Goal: Task Accomplishment & Management: Manage account settings

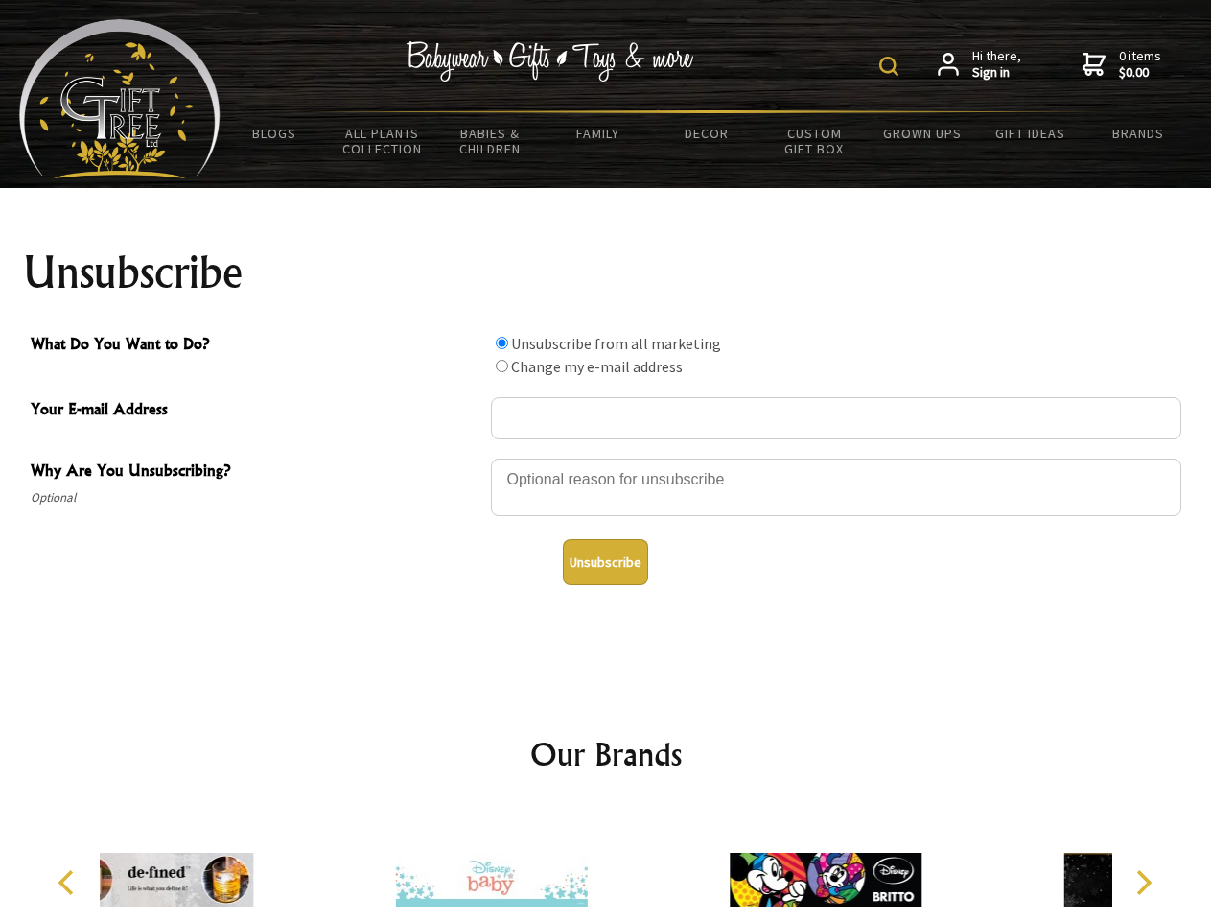
click at [892, 66] on img at bounding box center [888, 66] width 19 height 19
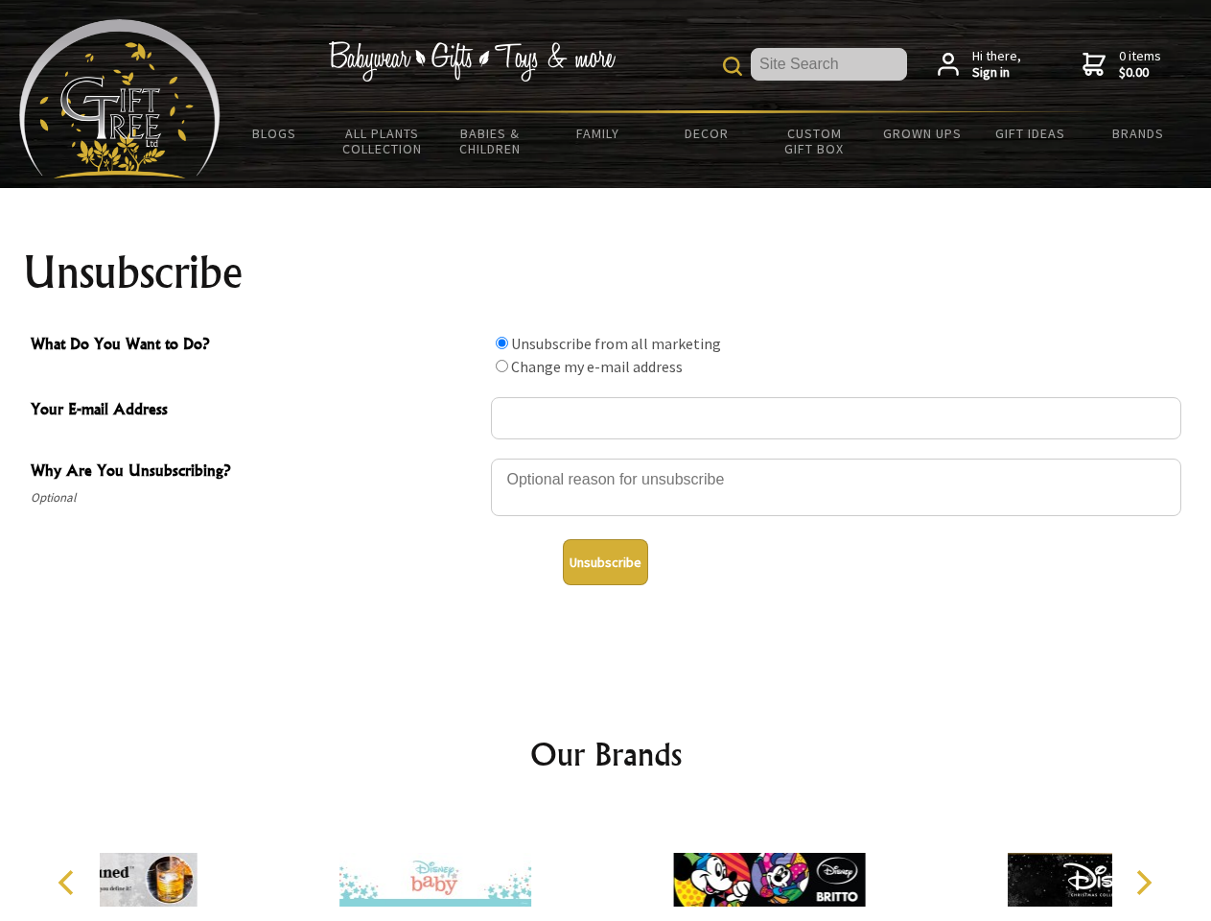
click at [606, 457] on div at bounding box center [836, 490] width 691 height 67
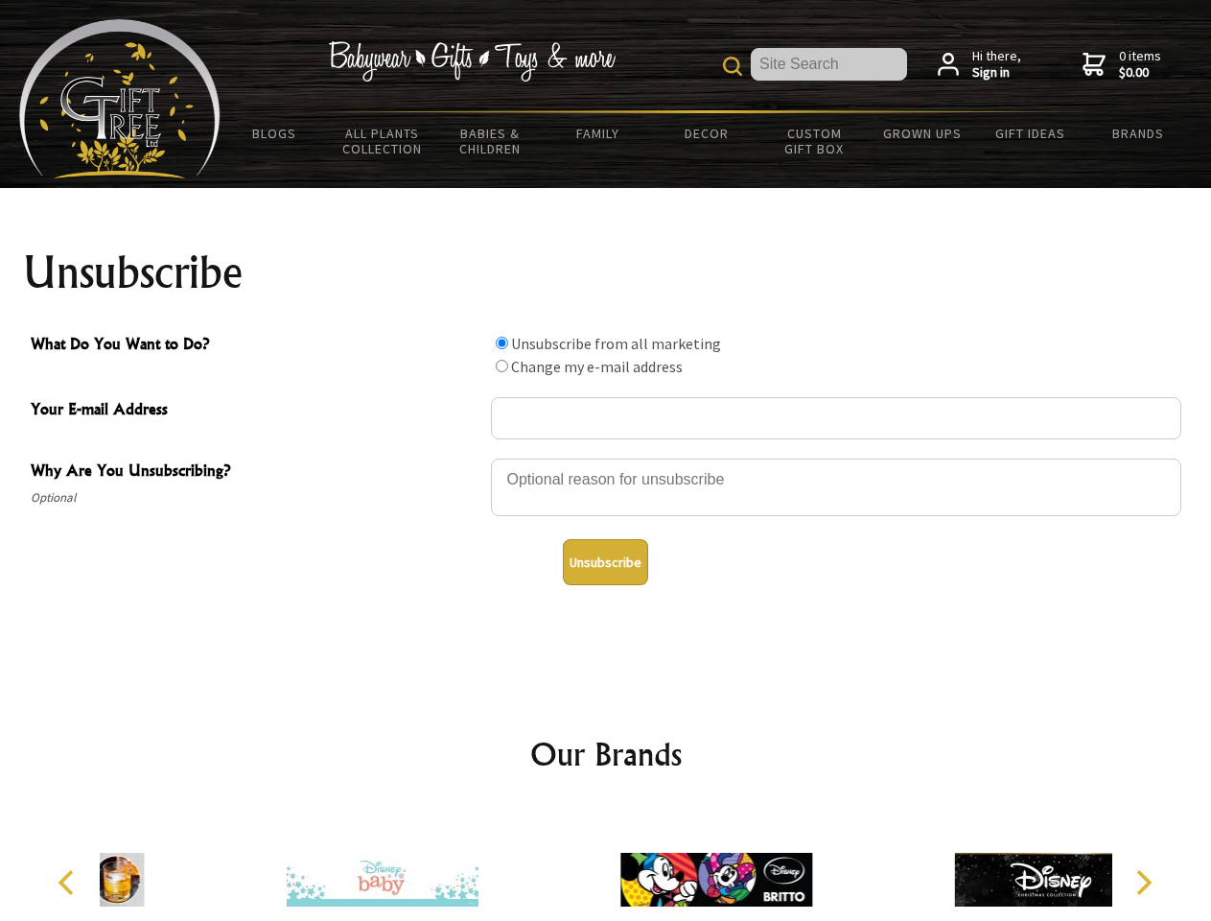
click at [502, 342] on input "What Do You Want to Do?" at bounding box center [502, 343] width 12 height 12
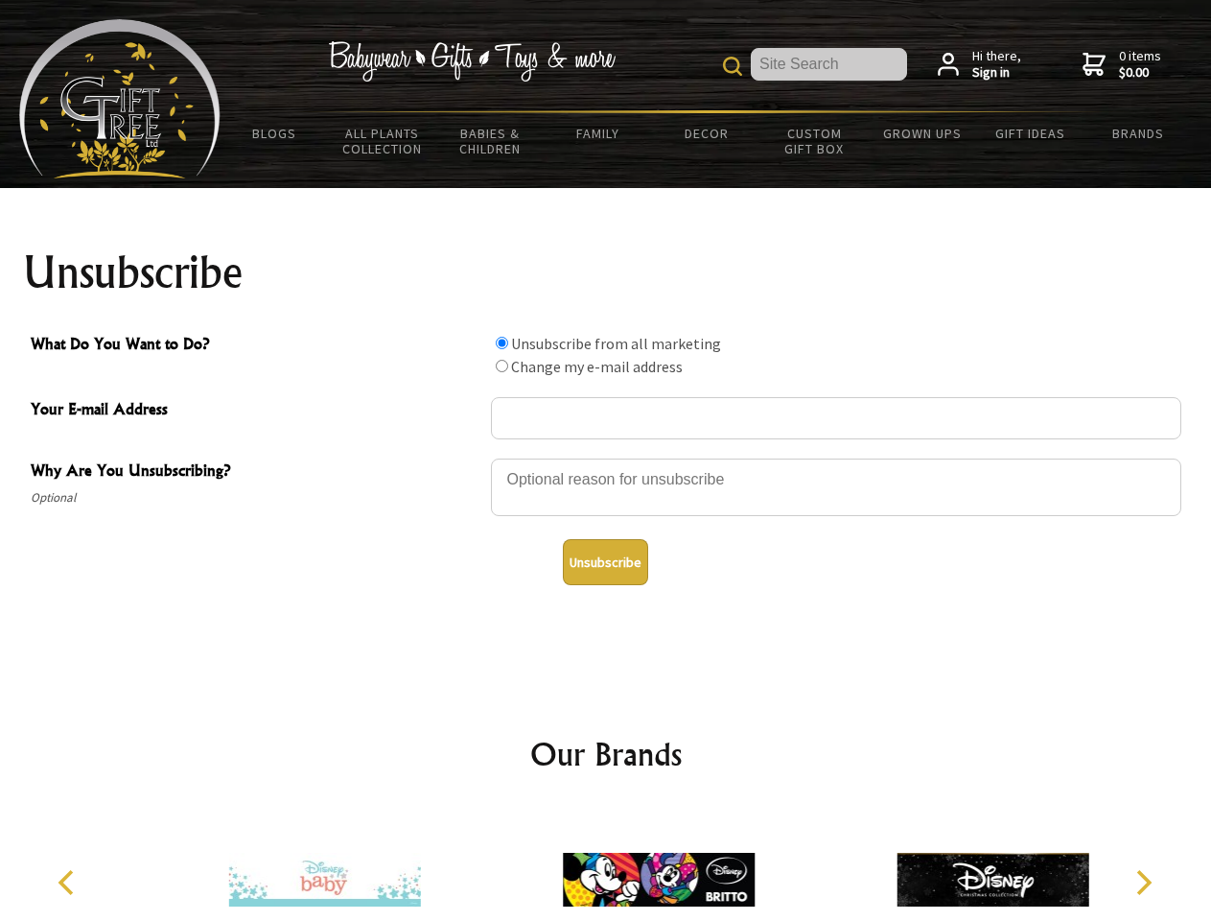
click at [502, 365] on input "What Do You Want to Do?" at bounding box center [502, 366] width 12 height 12
radio input "true"
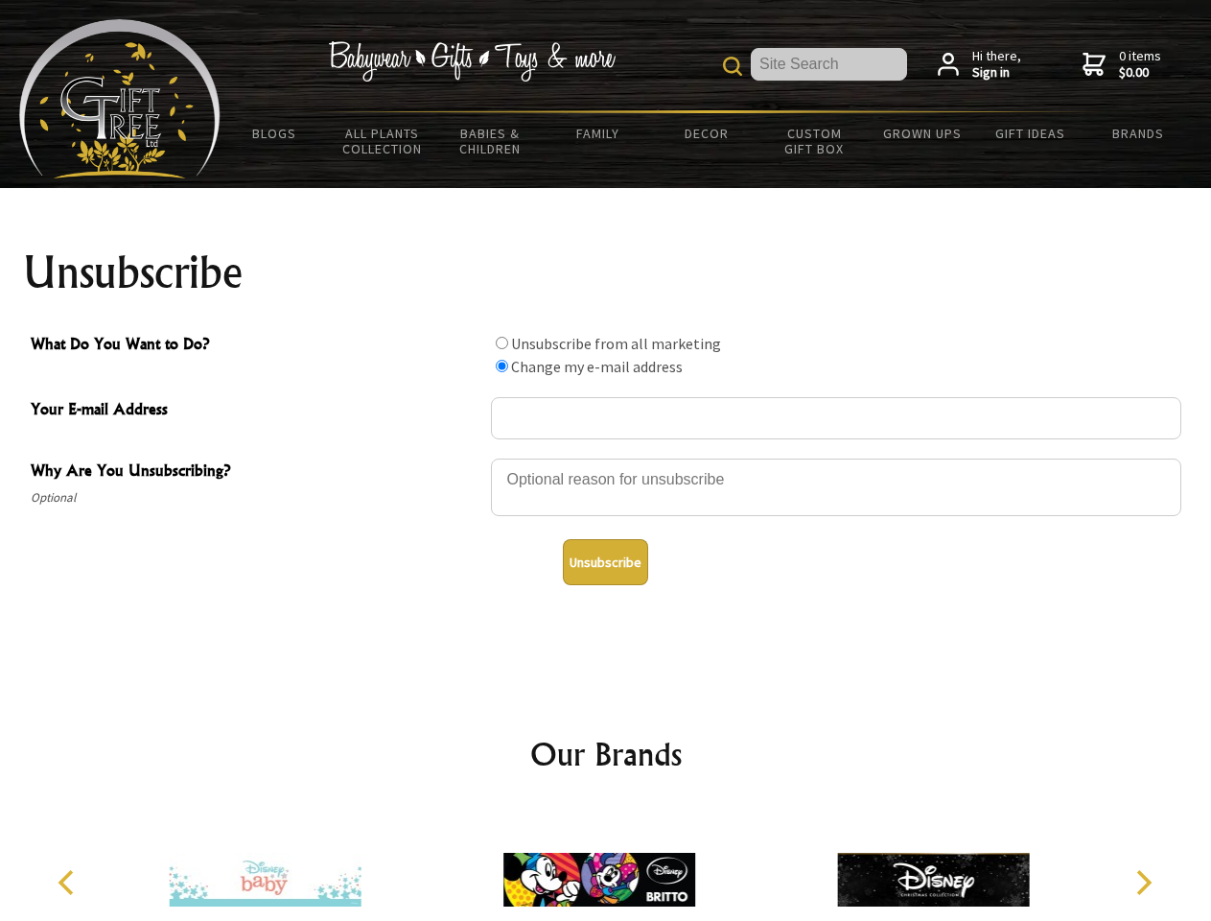
click at [605, 562] on button "Unsubscribe" at bounding box center [605, 562] width 85 height 46
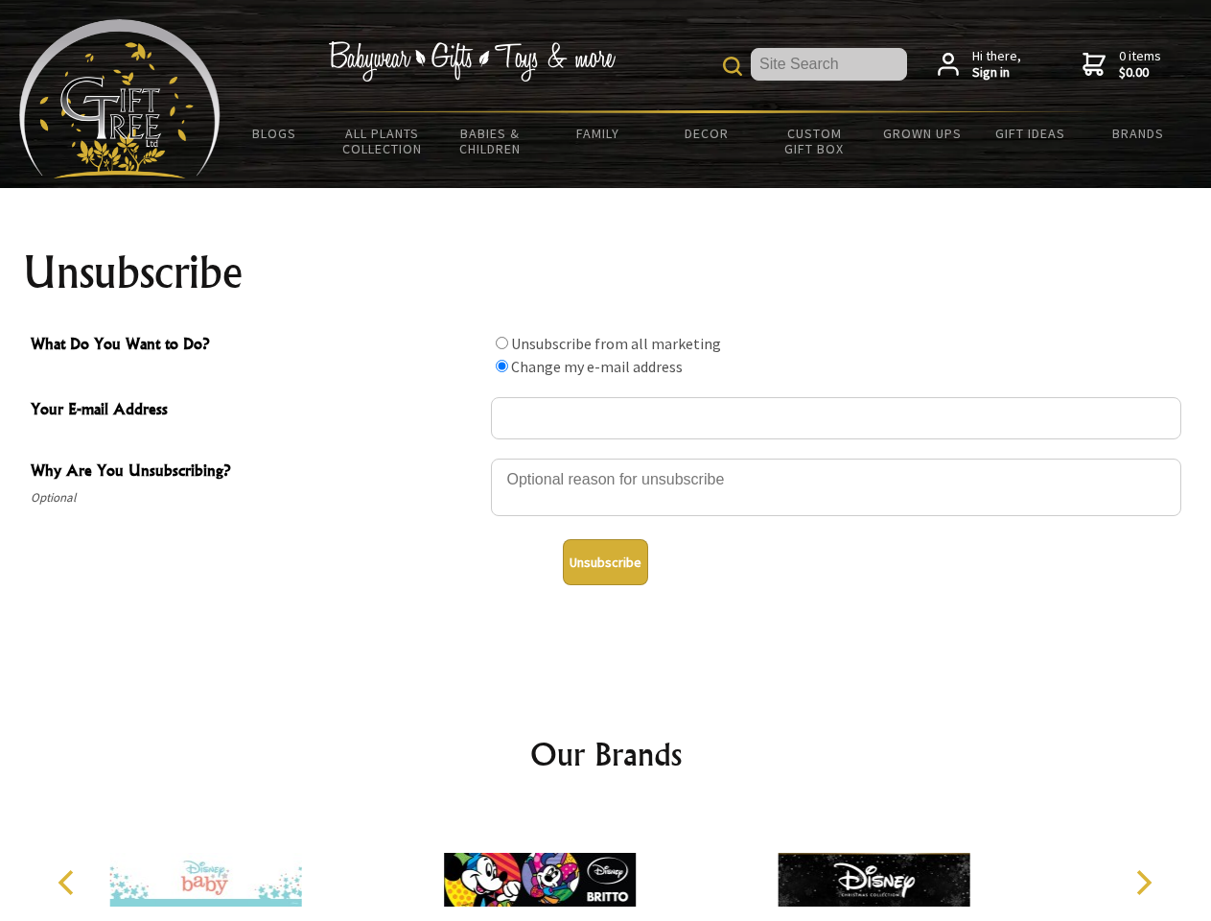
click at [606, 864] on img at bounding box center [540, 880] width 192 height 144
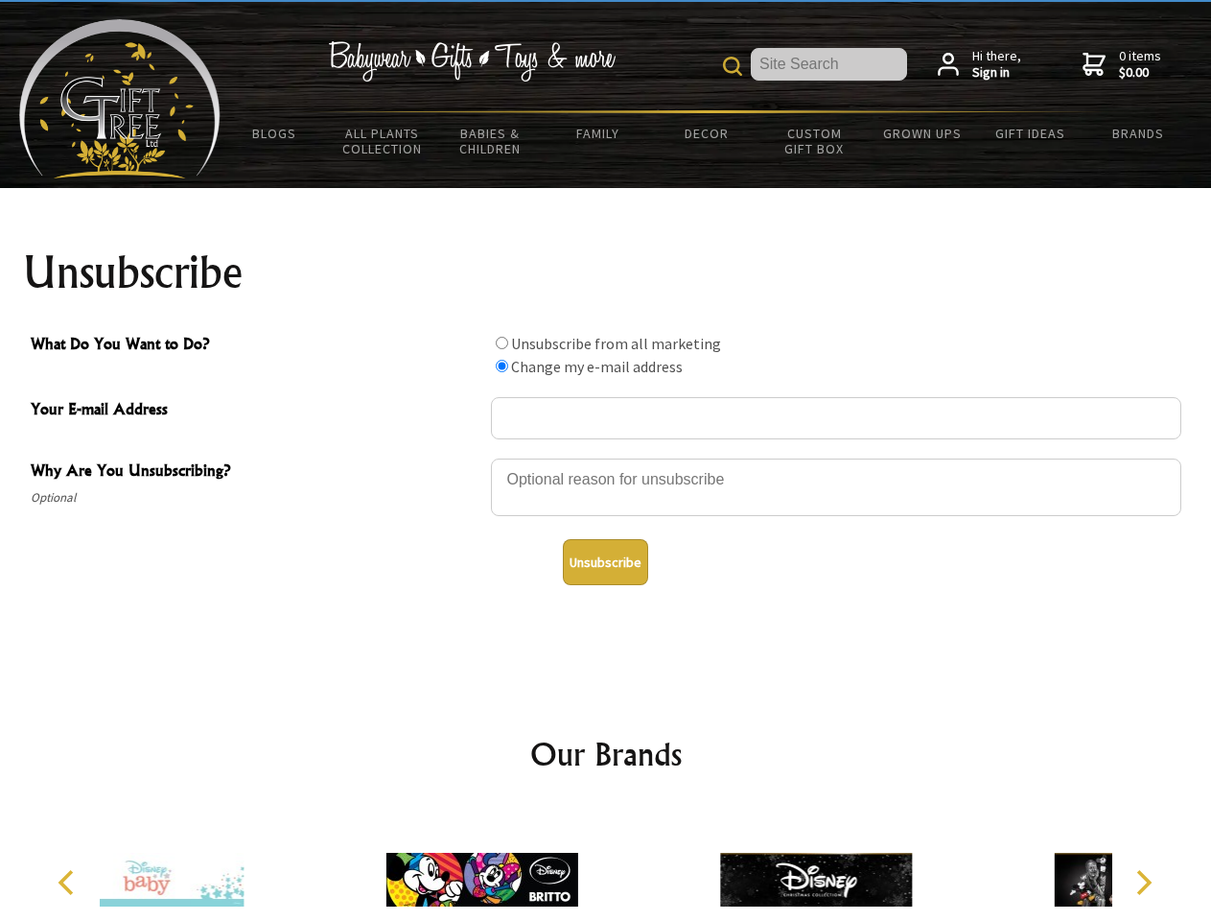
click at [69, 882] on icon "Previous" at bounding box center [68, 882] width 25 height 25
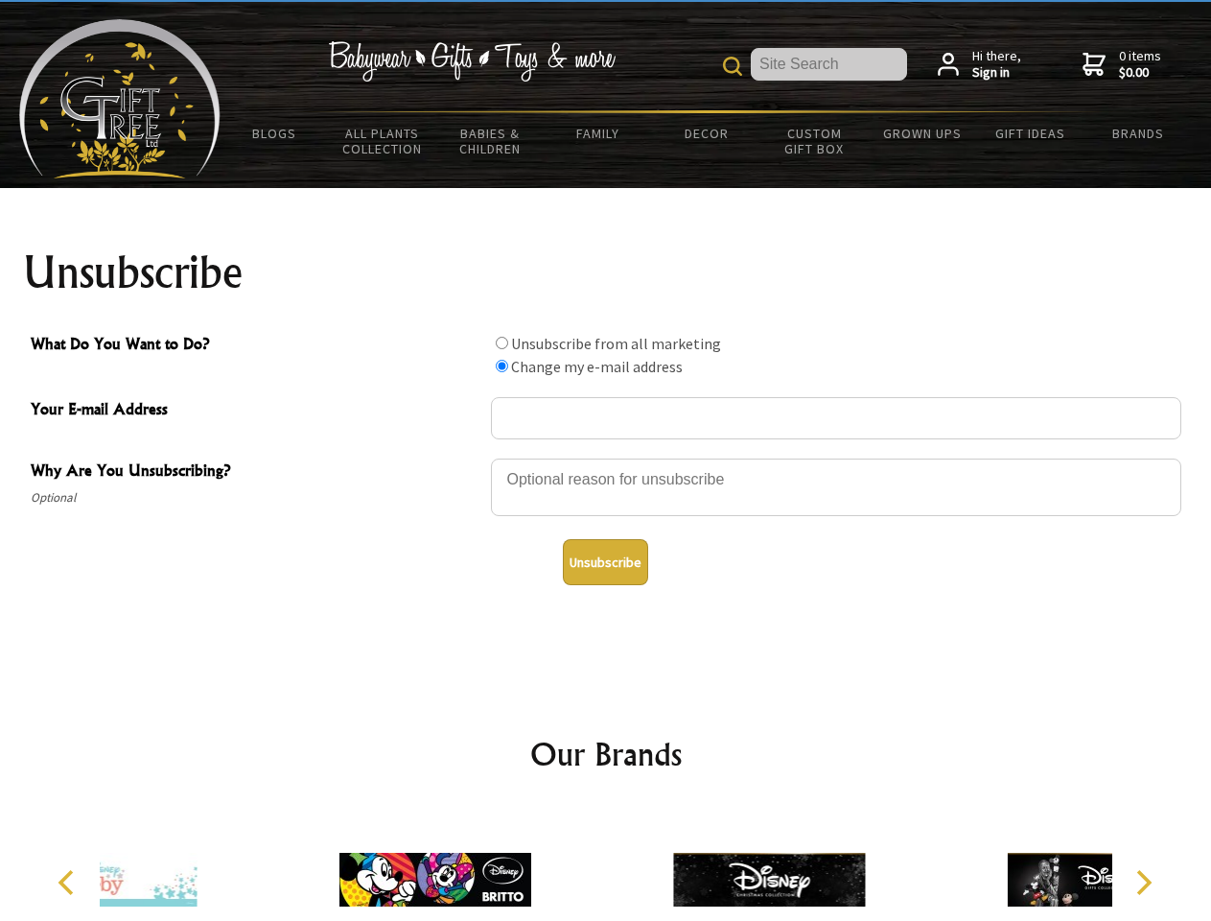
click at [1143, 882] on icon "Next" at bounding box center [1142, 882] width 25 height 25
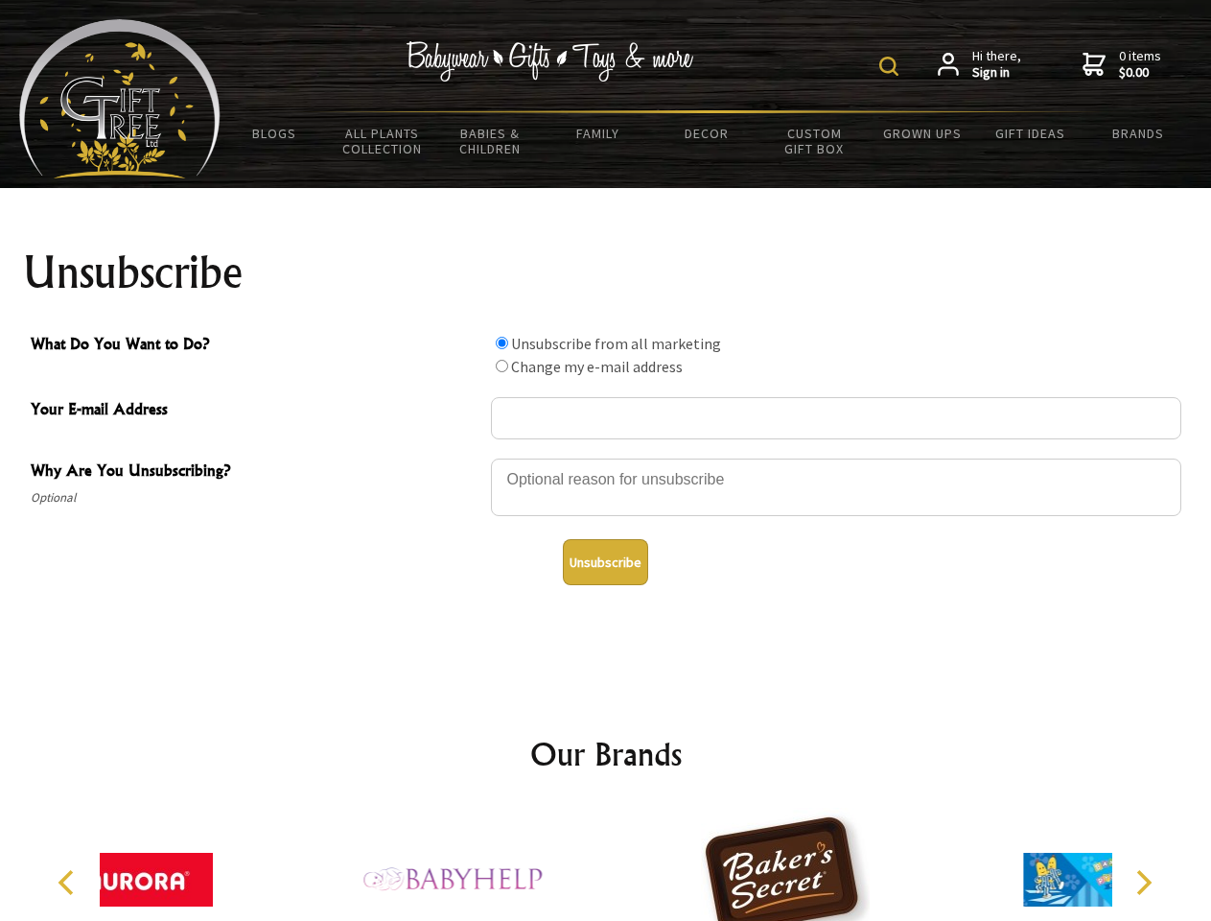
click at [892, 66] on img at bounding box center [888, 66] width 19 height 19
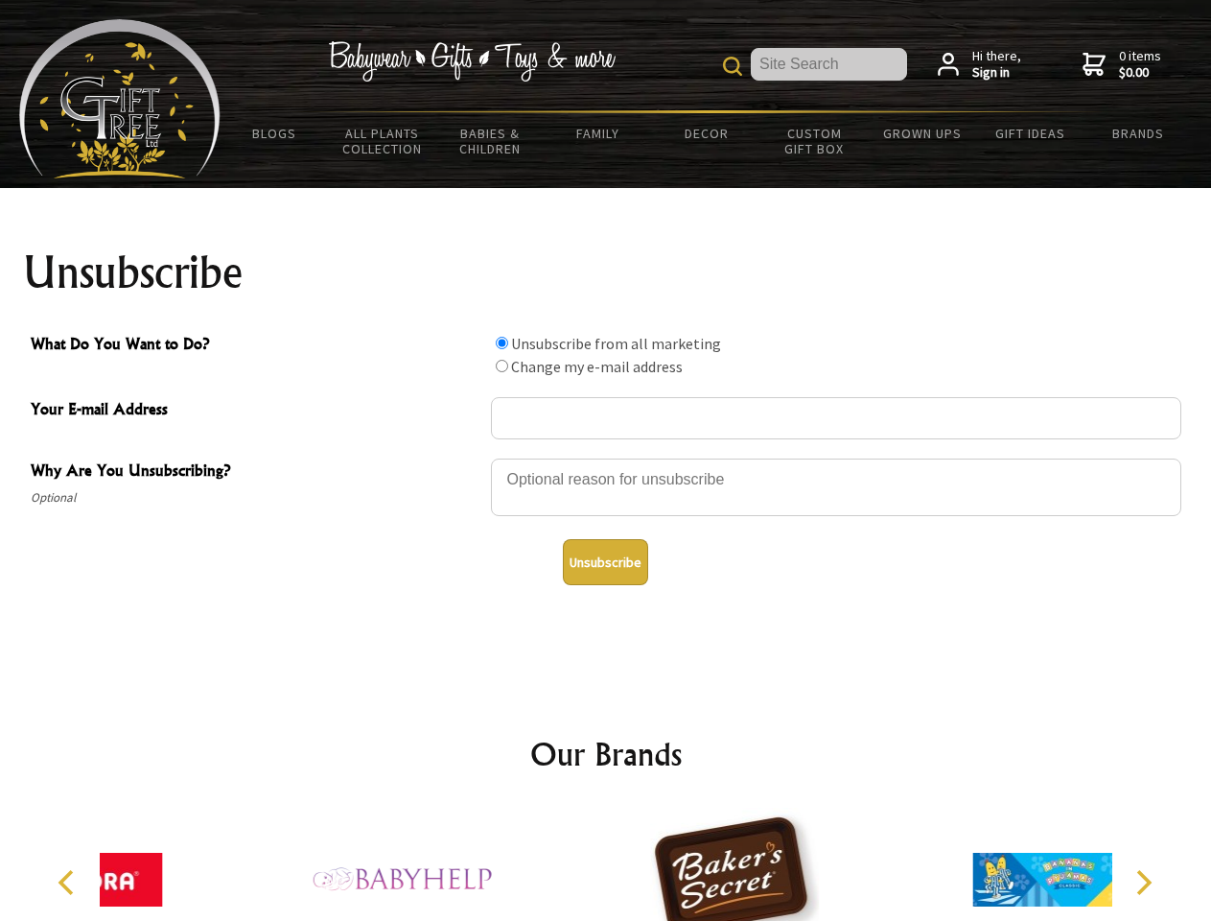
click at [606, 457] on div at bounding box center [836, 490] width 691 height 67
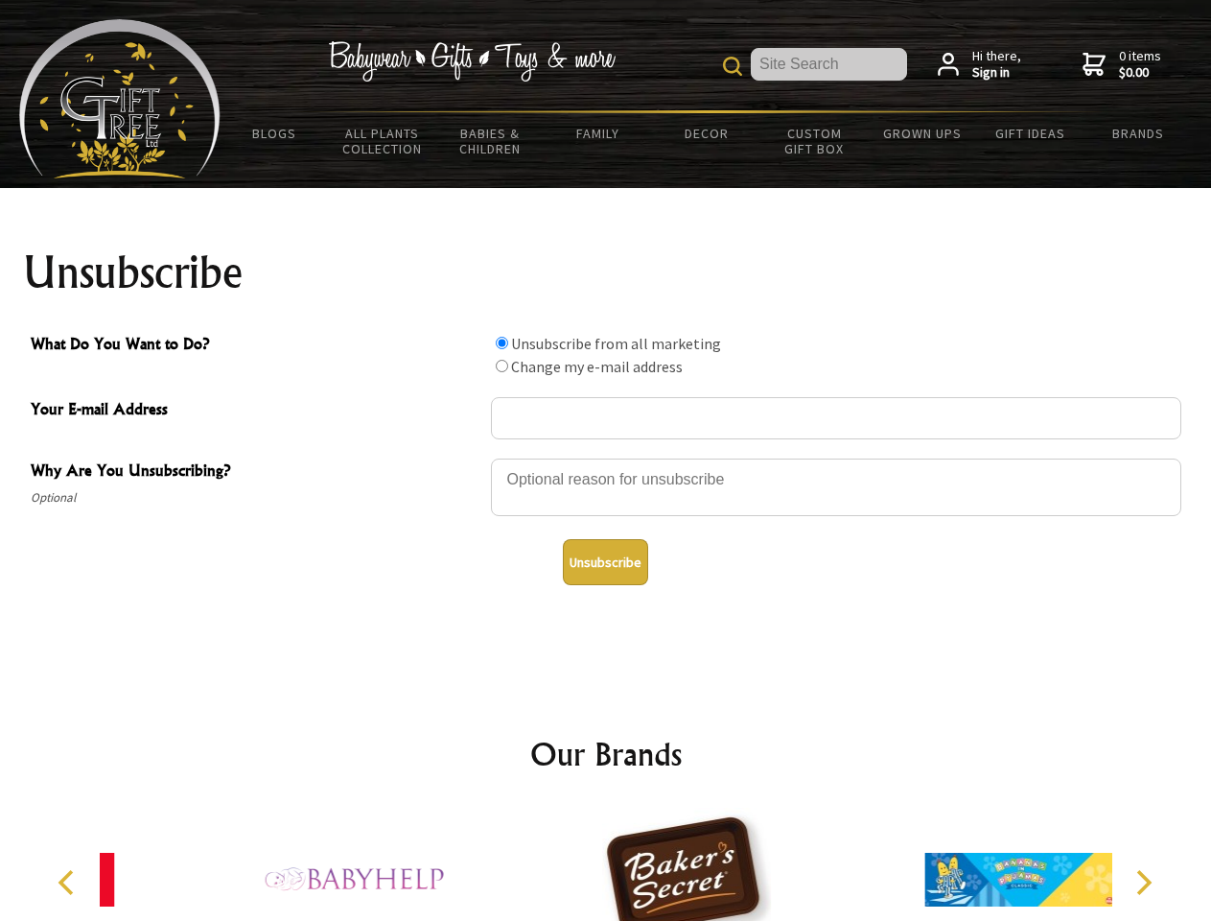
click at [502, 342] on input "What Do You Want to Do?" at bounding box center [502, 343] width 12 height 12
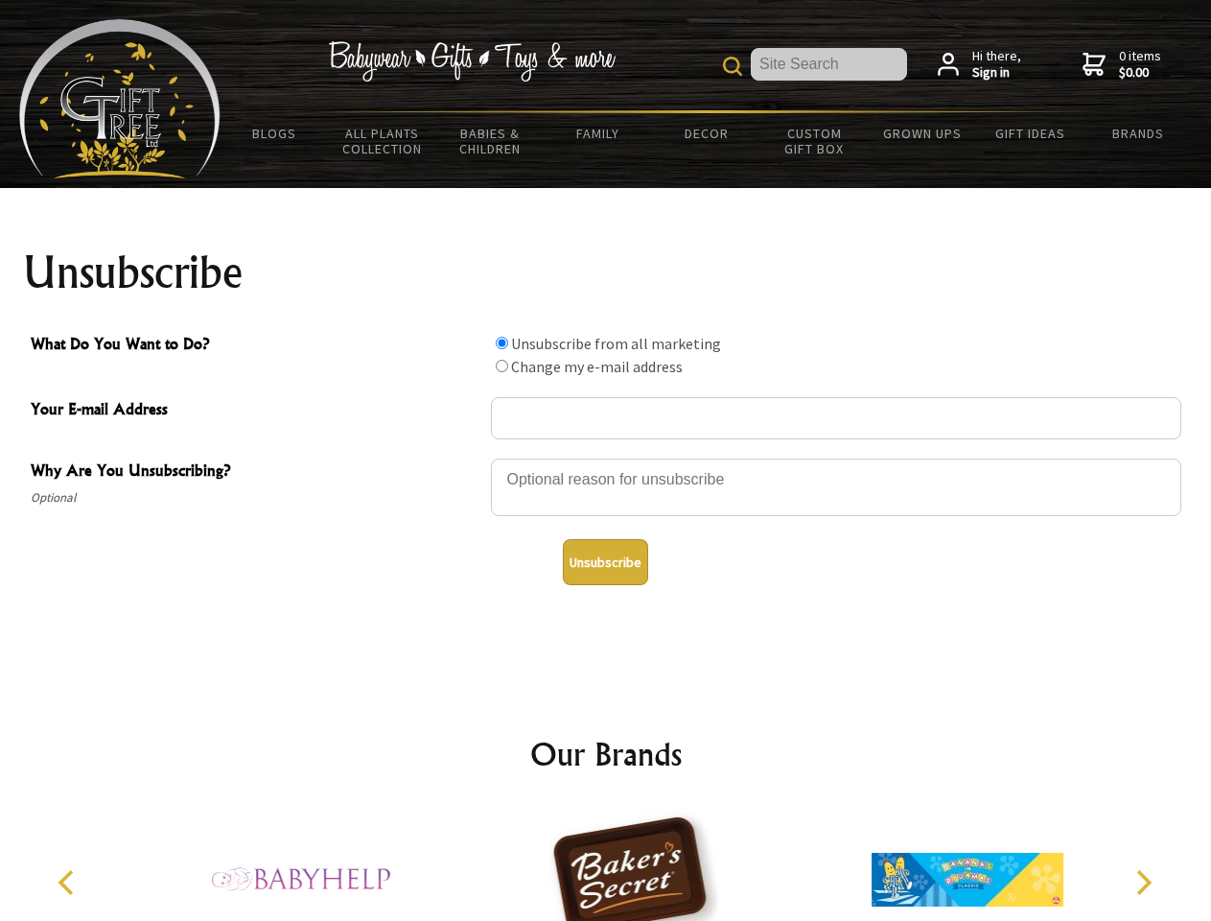
click at [502, 365] on input "What Do You Want to Do?" at bounding box center [502, 366] width 12 height 12
radio input "true"
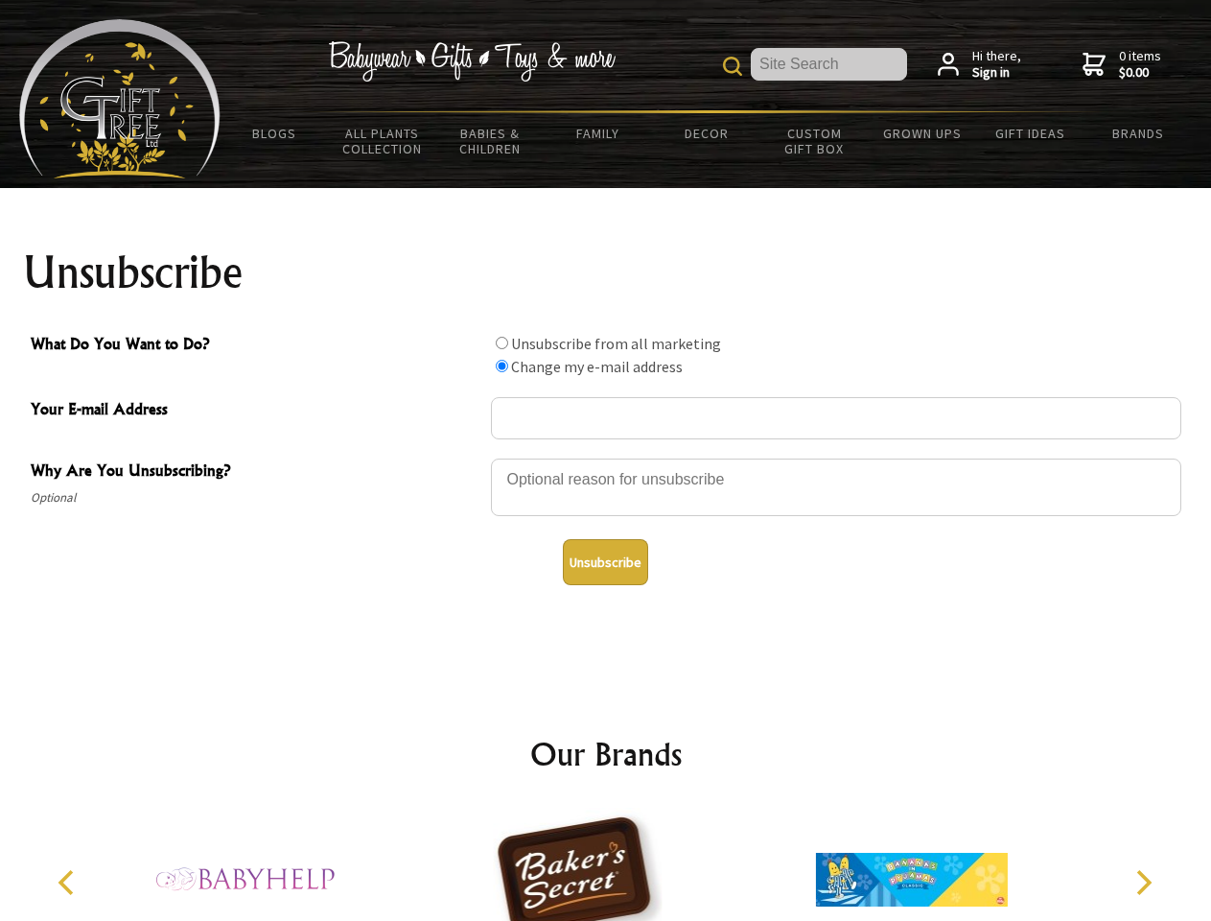
click at [605, 562] on button "Unsubscribe" at bounding box center [605, 562] width 85 height 46
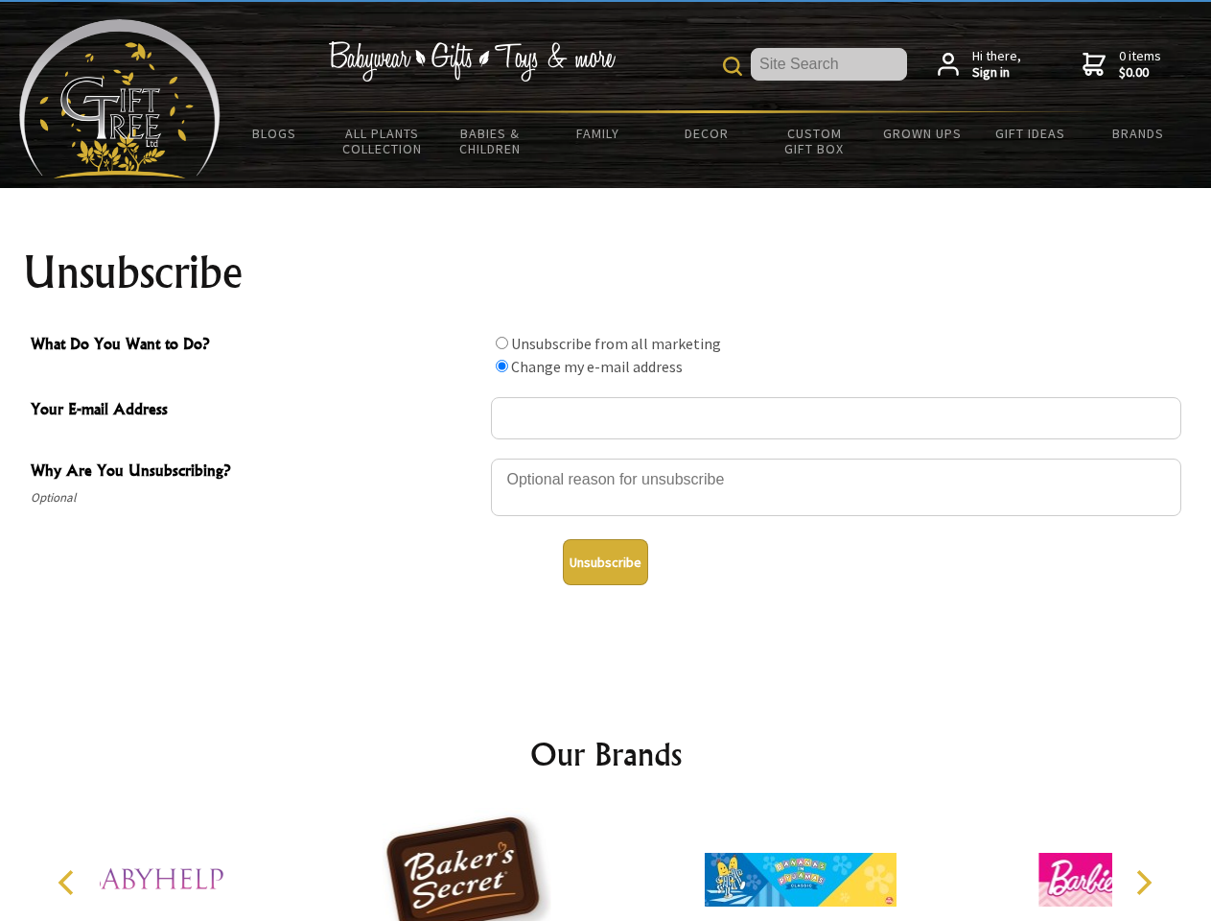
click at [69, 882] on icon "Previous" at bounding box center [68, 882] width 25 height 25
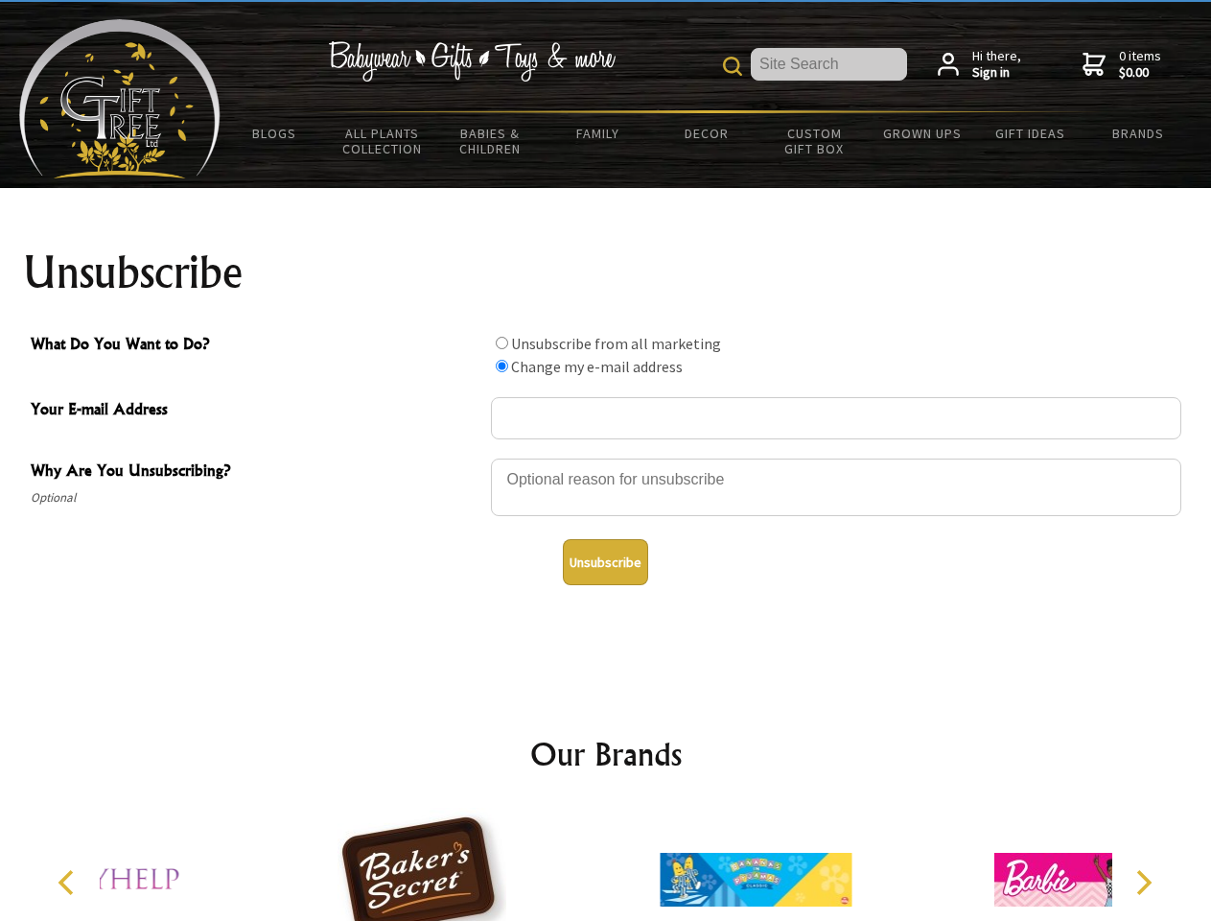
click at [1143, 882] on icon "Next" at bounding box center [1142, 882] width 25 height 25
